Goal: Transaction & Acquisition: Purchase product/service

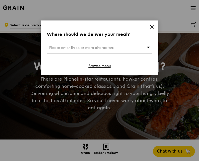
click at [121, 48] on div "Please enter three or more characters" at bounding box center [99, 48] width 105 height 12
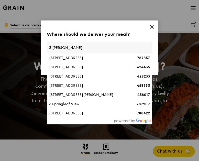
type input "3 fraser"
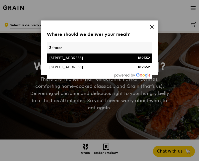
drag, startPoint x: 94, startPoint y: 48, endPoint x: -46, endPoint y: 41, distance: 140.2
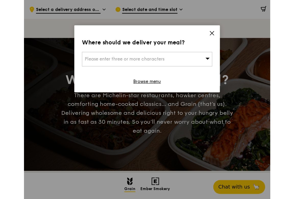
scroll to position [141, 0]
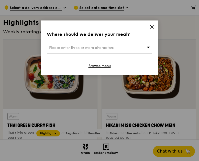
click at [62, 50] on span "Please enter three or more characters" at bounding box center [81, 47] width 64 height 4
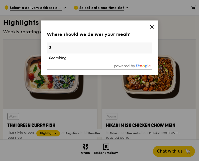
type input "3"
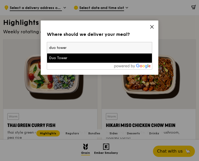
type input "duo tower"
click at [69, 59] on div "Duo Tower" at bounding box center [87, 57] width 76 height 5
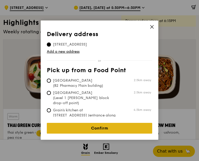
click at [115, 125] on link "Confirm" at bounding box center [99, 128] width 105 height 11
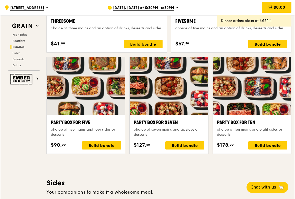
scroll to position [977, 0]
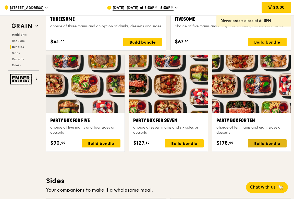
click at [198, 144] on div "Build bundle" at bounding box center [267, 143] width 39 height 8
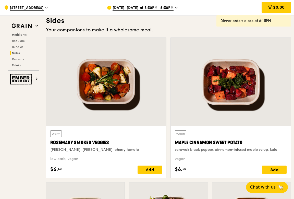
scroll to position [1141, 0]
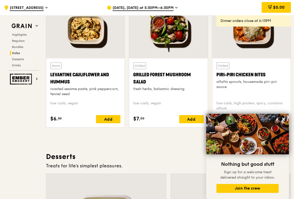
scroll to position [1320, 0]
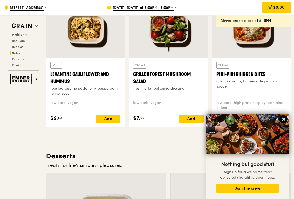
click at [198, 119] on icon at bounding box center [284, 119] width 5 height 5
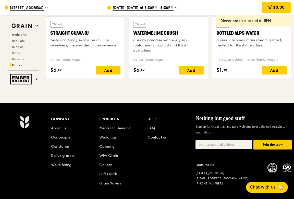
scroll to position [2093, 0]
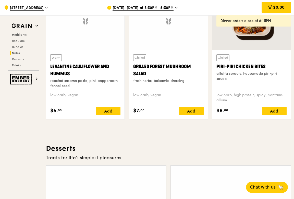
scroll to position [1327, 0]
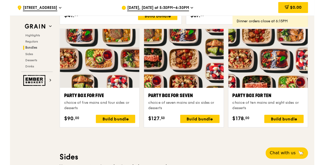
scroll to position [1002, 0]
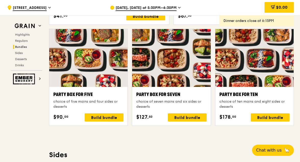
click at [3, 21] on div ".cls-1 { fill: none; stroke: #fff; stroke-linecap: round; stroke-linejoin: roun…" at bounding box center [150, 87] width 300 height 2149
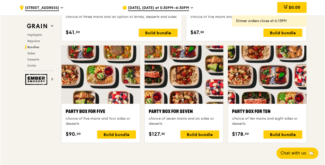
scroll to position [986, 0]
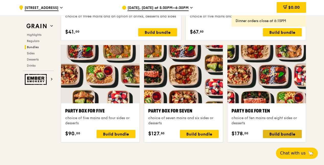
click at [275, 132] on div "Build bundle" at bounding box center [282, 134] width 39 height 8
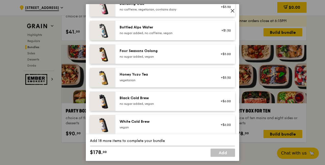
scroll to position [647, 0]
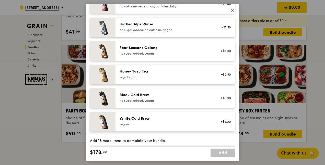
click at [232, 10] on icon at bounding box center [232, 10] width 5 height 5
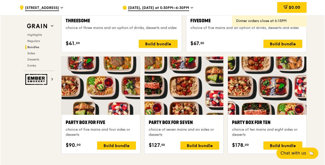
scroll to position [983, 0]
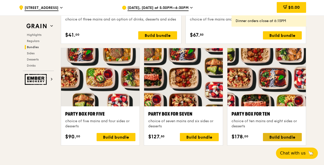
click at [278, 136] on div "Build bundle" at bounding box center [282, 137] width 39 height 8
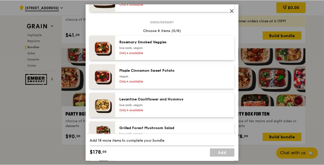
scroll to position [299, 0]
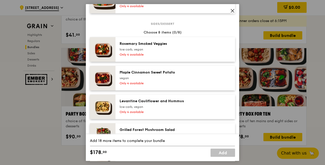
click at [232, 11] on icon at bounding box center [232, 10] width 3 height 3
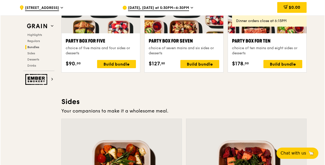
scroll to position [1056, 0]
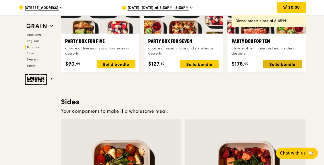
click at [282, 64] on div "Build bundle" at bounding box center [282, 64] width 39 height 8
click at [188, 8] on div "[DATE], [DATE] at 5:30PM–6:30PM" at bounding box center [169, 7] width 95 height 15
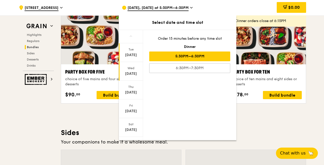
scroll to position [1024, 0]
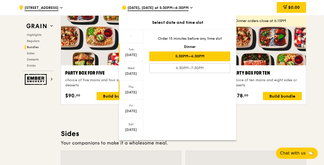
click at [129, 87] on div "Thu" at bounding box center [131, 87] width 23 height 4
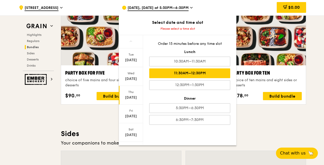
click at [195, 74] on div "11:30AM–12:30PM" at bounding box center [189, 73] width 81 height 10
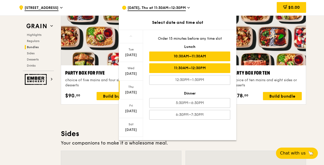
click at [205, 58] on div "10:30AM–11:30AM" at bounding box center [189, 56] width 81 height 10
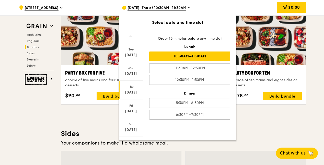
click at [127, 91] on div "[DATE]" at bounding box center [131, 92] width 23 height 5
click at [272, 126] on div "Highlights Weekly rotating dishes inspired by flavours from around the world. W…" at bounding box center [183, 141] width 245 height 2000
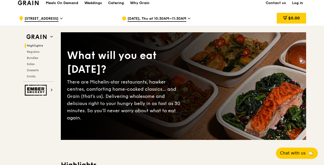
scroll to position [0, 0]
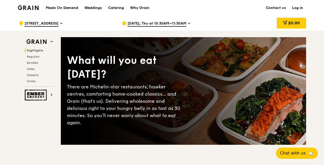
click at [169, 21] on span "[DATE], Thu at 10:30AM–11:30AM" at bounding box center [156, 24] width 59 height 6
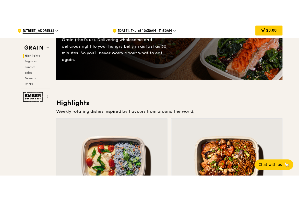
scroll to position [84, 0]
